Goal: Complete application form

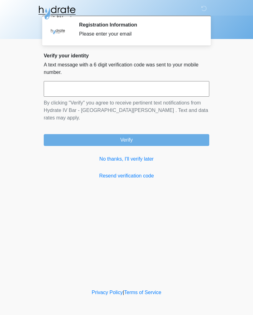
click at [125, 91] on input "text" at bounding box center [127, 89] width 166 height 16
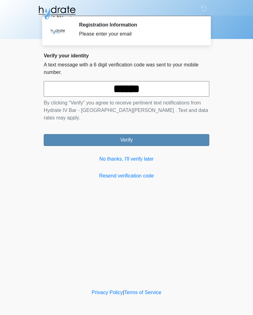
type input "******"
click at [170, 134] on button "Verify" at bounding box center [127, 140] width 166 height 12
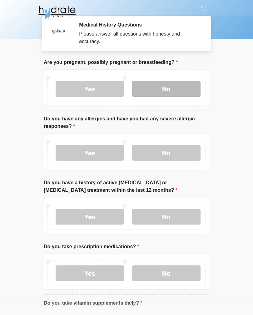
click at [183, 88] on label "No" at bounding box center [166, 89] width 68 height 16
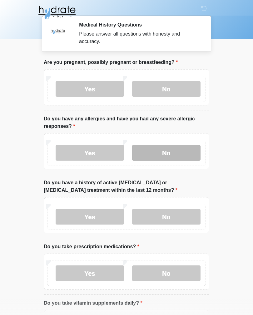
click at [186, 153] on label "No" at bounding box center [166, 153] width 68 height 16
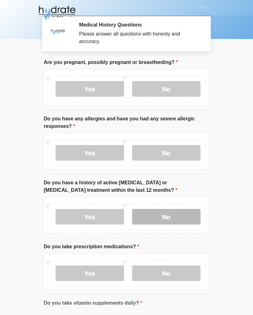
click at [186, 216] on label "No" at bounding box center [166, 217] width 68 height 16
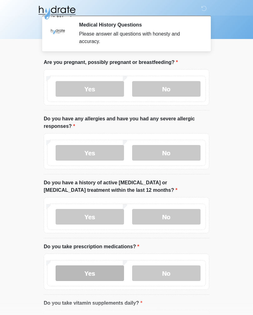
click at [92, 275] on label "Yes" at bounding box center [90, 274] width 68 height 16
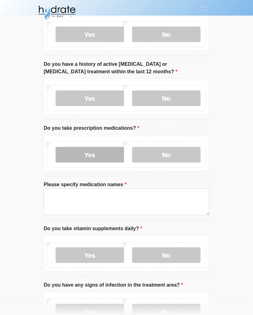
scroll to position [124, 0]
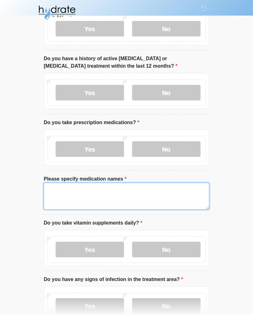
click at [125, 200] on textarea "Please specify medication names" at bounding box center [127, 196] width 166 height 27
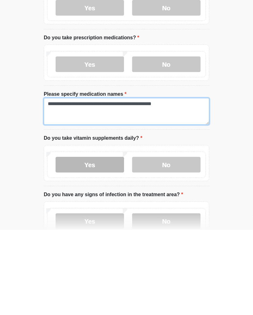
type textarea "**********"
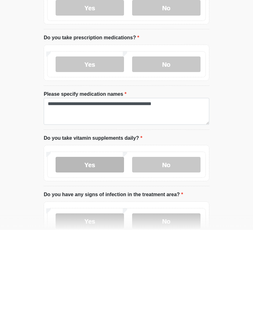
click at [107, 242] on label "Yes" at bounding box center [90, 250] width 68 height 16
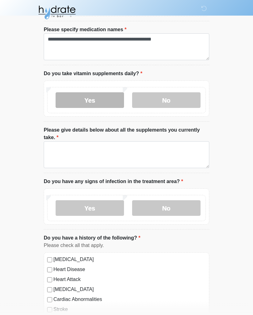
scroll to position [274, 0]
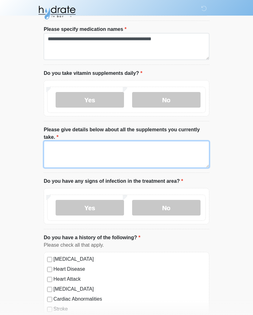
click at [149, 156] on textarea "Please give details below about all the supplements you currently take." at bounding box center [127, 154] width 166 height 27
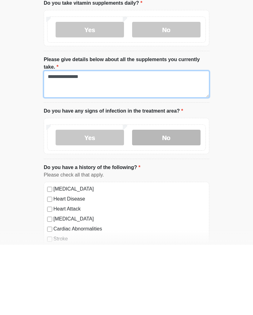
type textarea "**********"
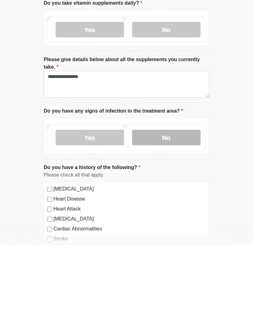
click at [183, 200] on label "No" at bounding box center [166, 208] width 68 height 16
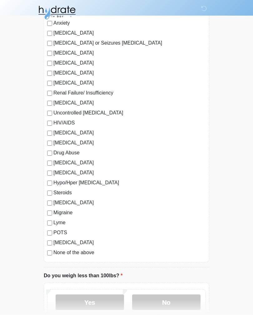
scroll to position [606, 0]
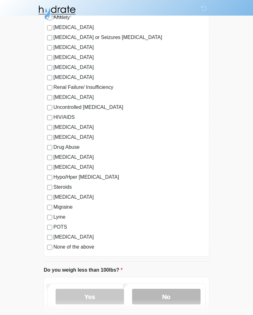
click at [181, 294] on label "No" at bounding box center [166, 298] width 68 height 16
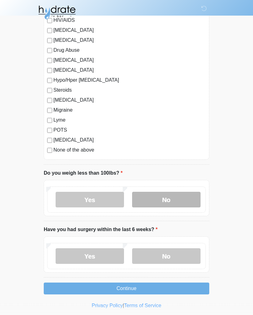
scroll to position [705, 0]
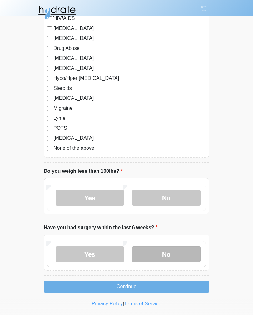
click at [186, 253] on label "No" at bounding box center [166, 255] width 68 height 16
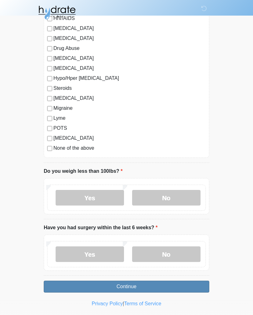
click at [180, 287] on button "Continue" at bounding box center [127, 287] width 166 height 12
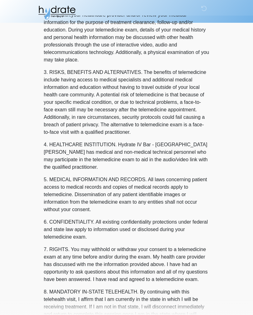
scroll to position [0, 0]
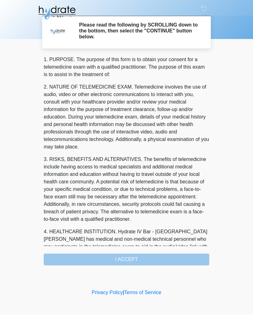
click at [146, 258] on div "1. PURPOSE. The purpose of this form is to obtain your consent for a telemedici…" at bounding box center [127, 161] width 166 height 210
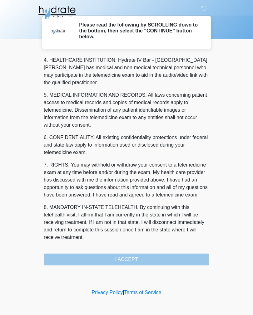
scroll to position [179, 0]
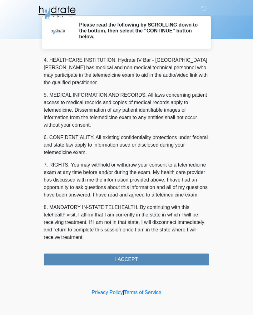
click at [142, 257] on button "I ACCEPT" at bounding box center [127, 260] width 166 height 12
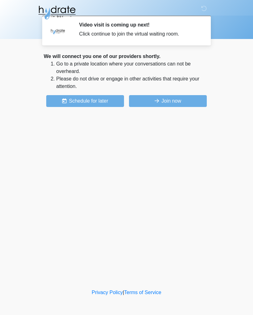
click at [151, 86] on li "Please do not drive or engage in other activities that require your attention." at bounding box center [132, 82] width 153 height 15
click at [171, 98] on button "Join now" at bounding box center [168, 101] width 78 height 12
